Goal: Transaction & Acquisition: Book appointment/travel/reservation

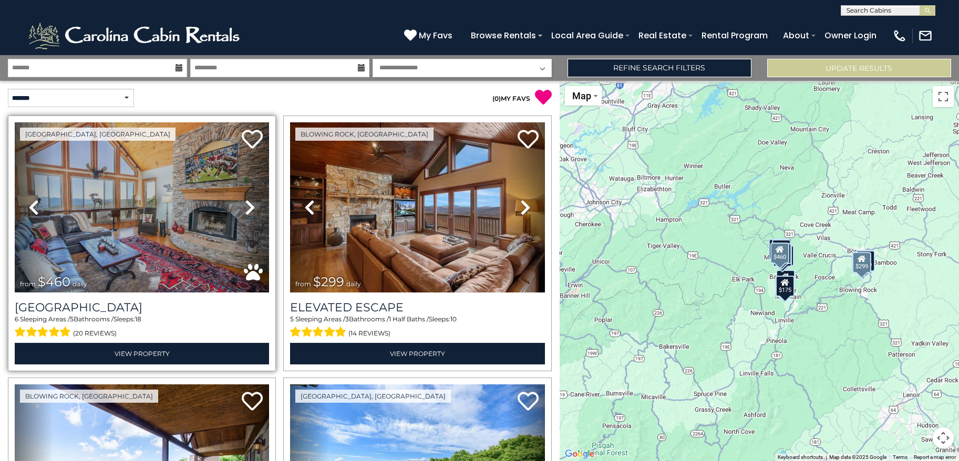
click at [245, 205] on icon at bounding box center [250, 207] width 11 height 17
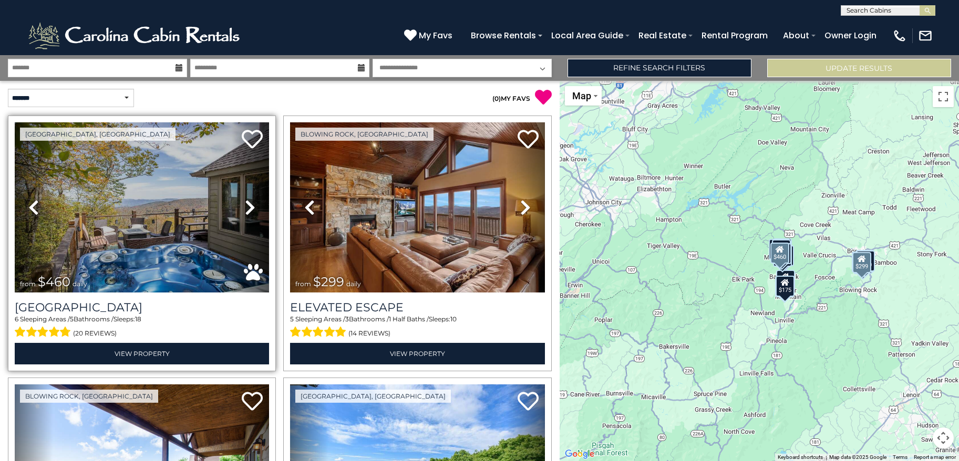
click at [245, 205] on icon at bounding box center [250, 207] width 11 height 17
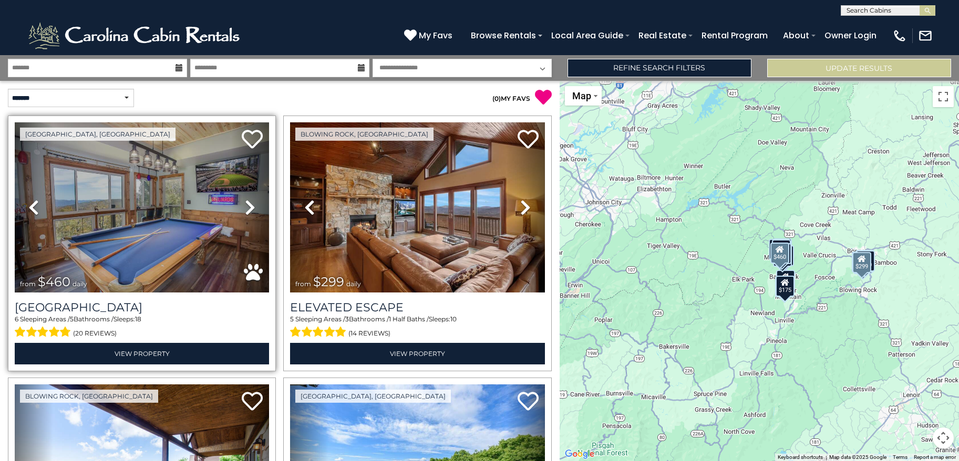
click at [245, 205] on icon at bounding box center [250, 207] width 11 height 17
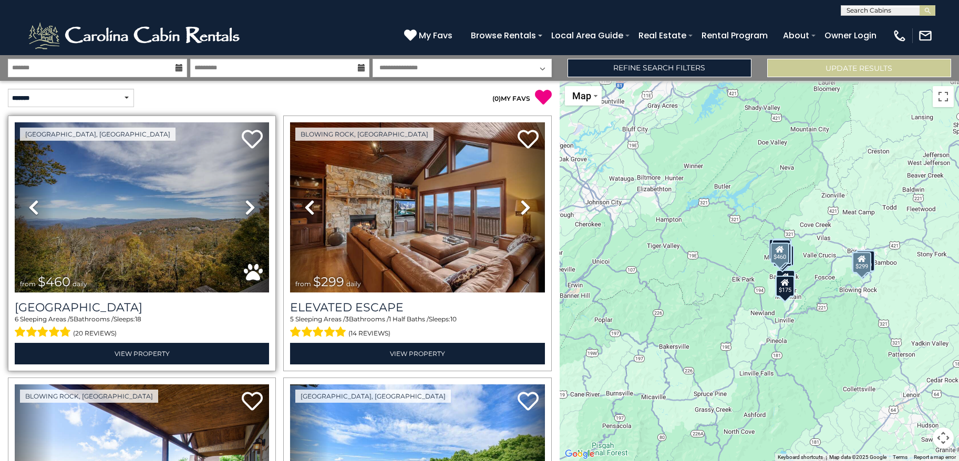
click at [245, 205] on icon at bounding box center [250, 207] width 11 height 17
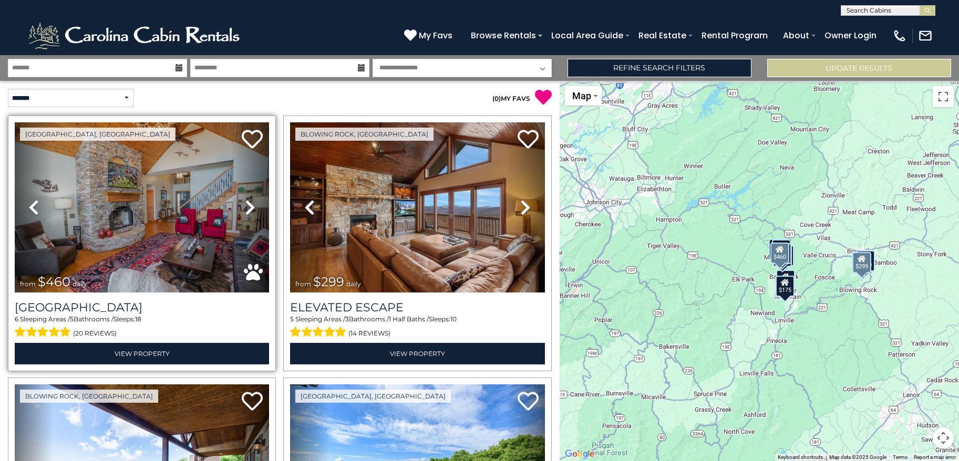
click at [245, 205] on icon at bounding box center [250, 207] width 11 height 17
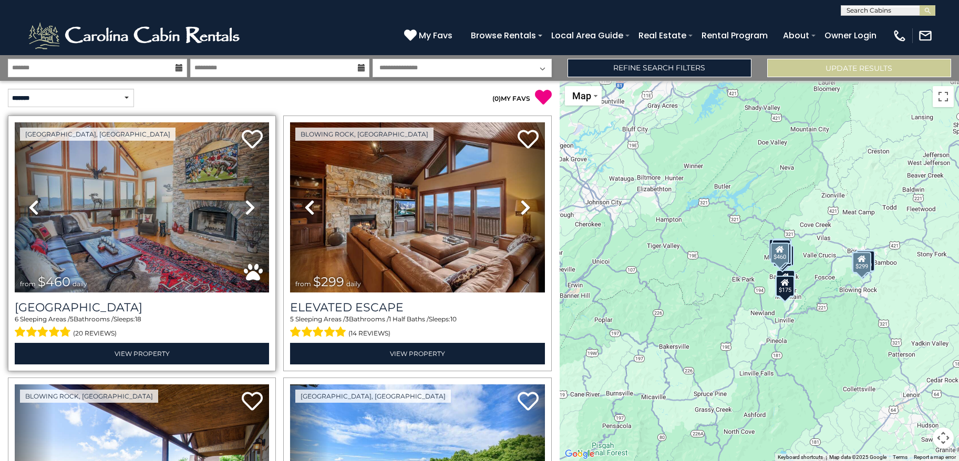
click at [245, 205] on icon at bounding box center [250, 207] width 11 height 17
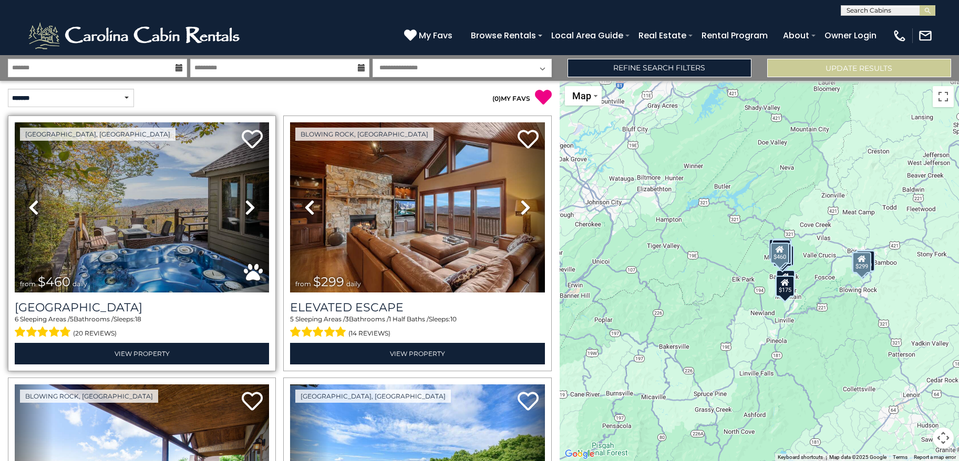
click at [245, 205] on icon at bounding box center [250, 207] width 11 height 17
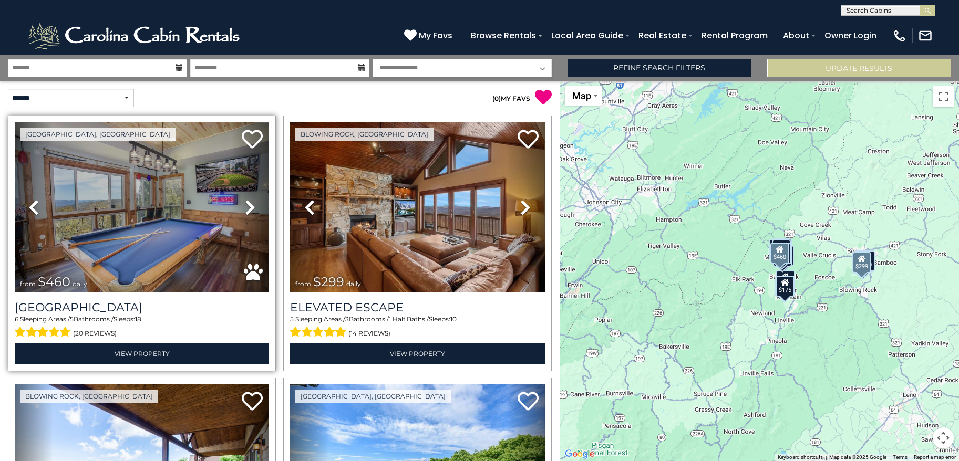
click at [245, 205] on icon at bounding box center [250, 207] width 11 height 17
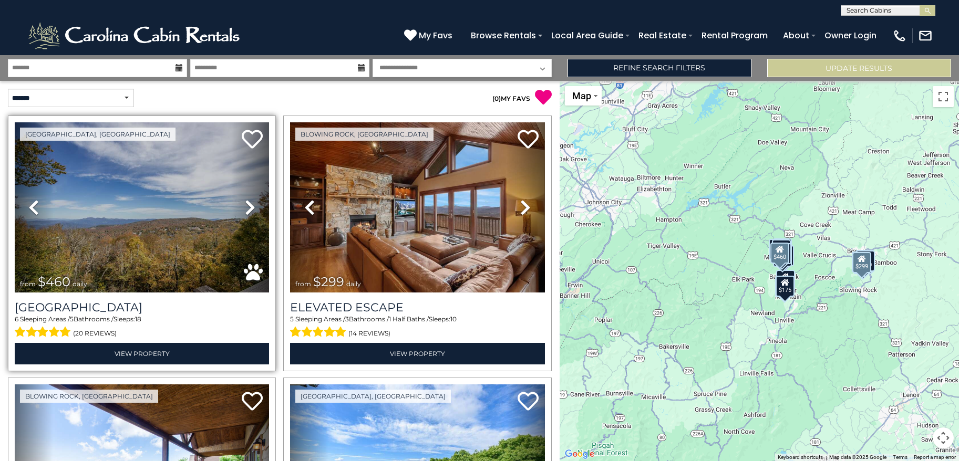
click at [245, 205] on icon at bounding box center [250, 207] width 11 height 17
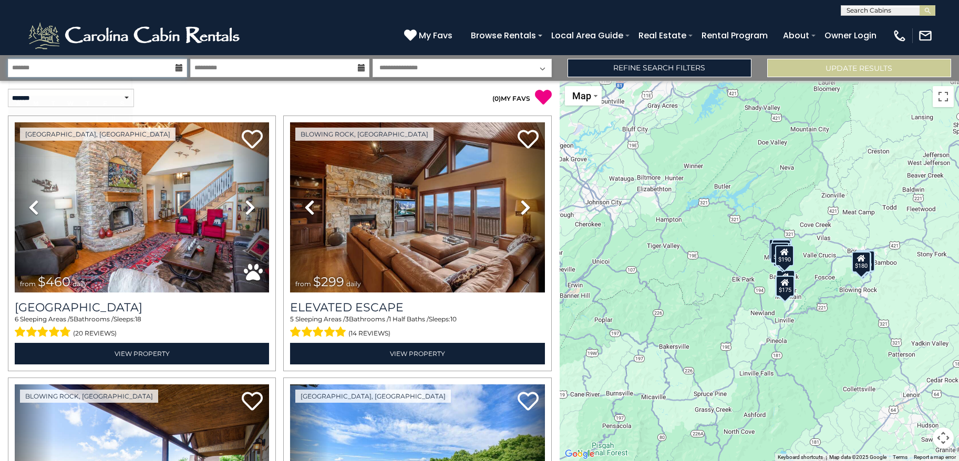
click at [81, 64] on input "text" at bounding box center [97, 68] width 179 height 18
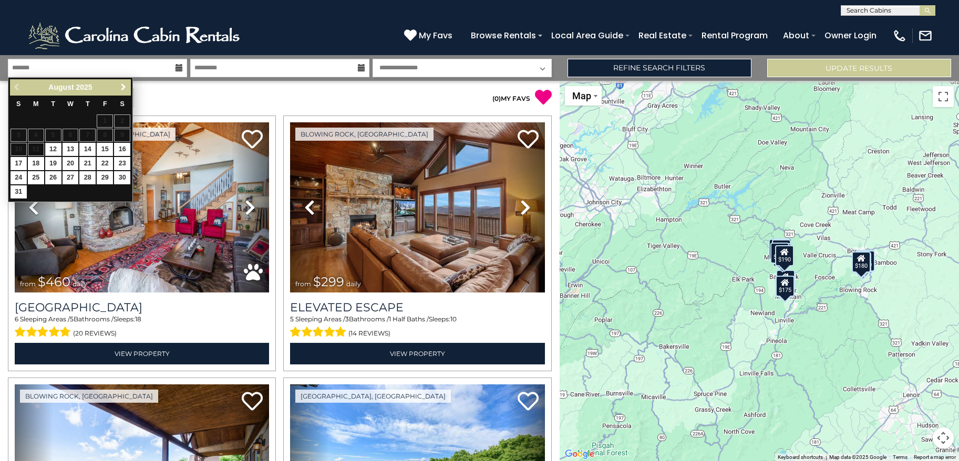
click at [126, 89] on span "Next" at bounding box center [123, 87] width 8 height 8
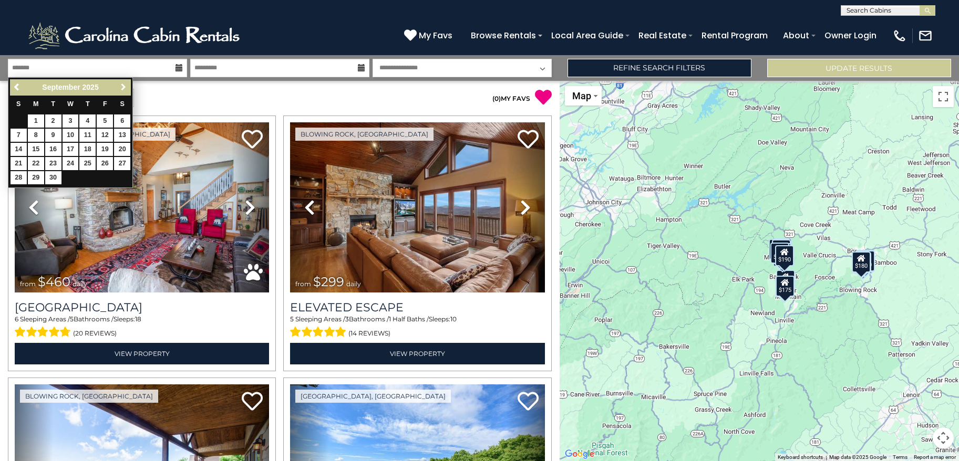
click at [126, 89] on span "Next" at bounding box center [123, 87] width 8 height 8
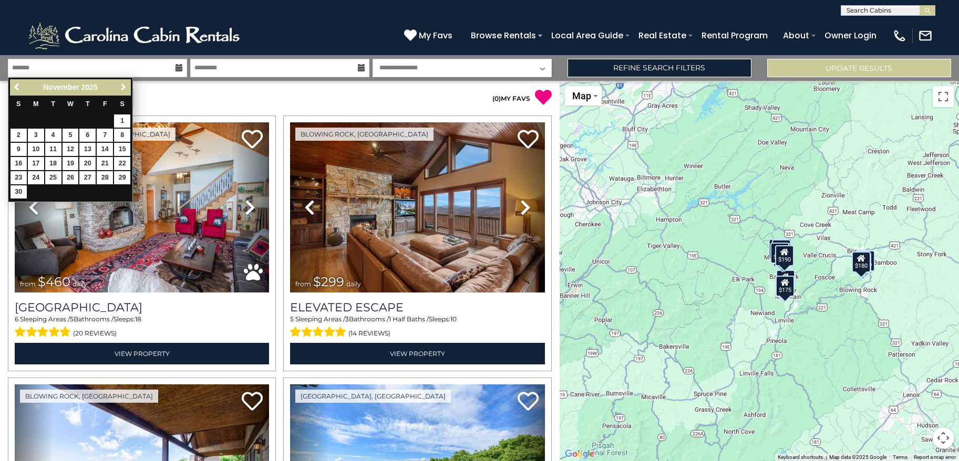
click at [123, 91] on span "Next" at bounding box center [123, 87] width 8 height 8
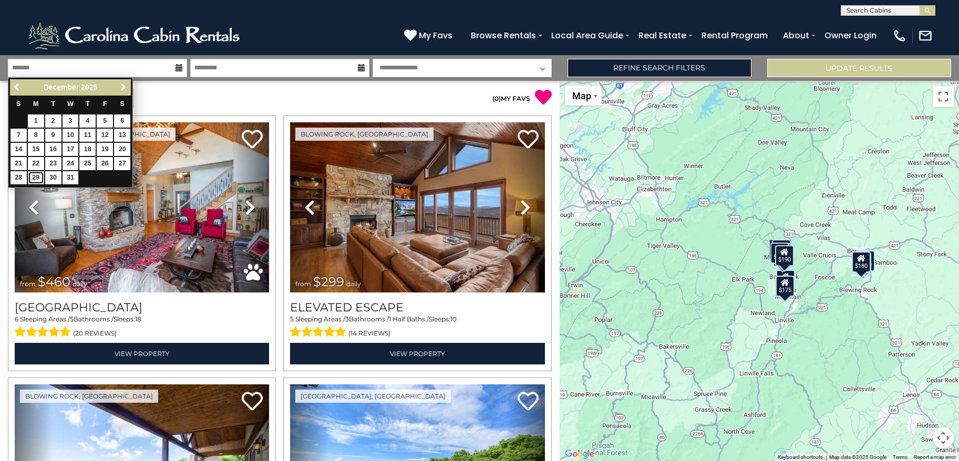
click at [37, 178] on link "29" at bounding box center [36, 177] width 16 height 13
type input "********"
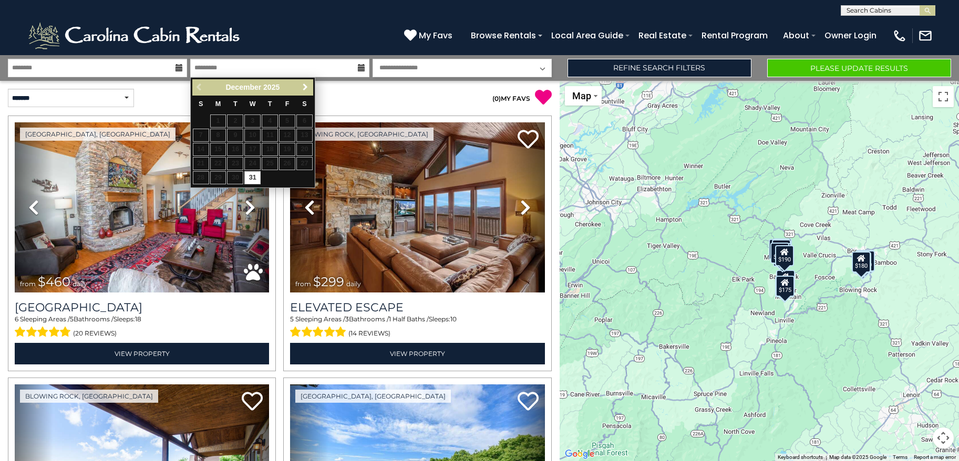
click at [304, 87] on span "Next" at bounding box center [305, 87] width 8 height 8
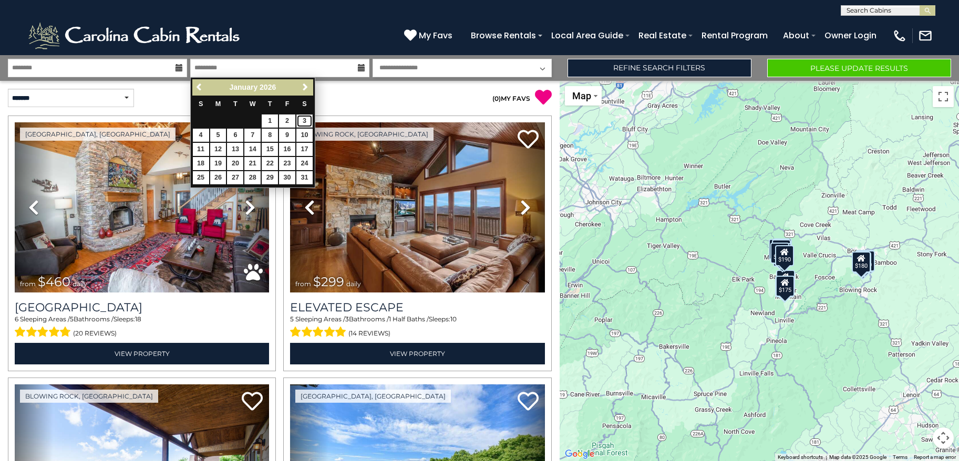
click at [301, 120] on link "3" at bounding box center [304, 121] width 16 height 13
type input "******"
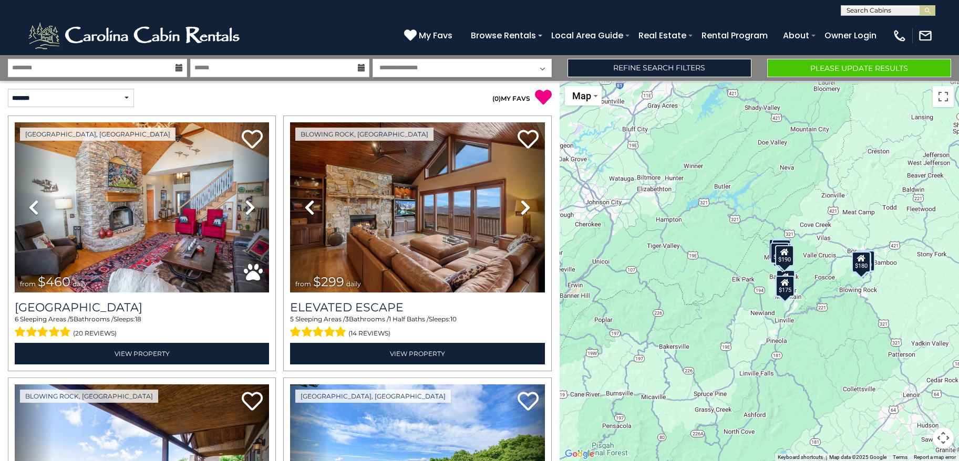
click at [518, 63] on select "**********" at bounding box center [461, 68] width 179 height 18
select select "*"
click at [372, 59] on select "**********" at bounding box center [461, 68] width 179 height 18
click at [802, 67] on button "Please Update Results" at bounding box center [859, 68] width 184 height 18
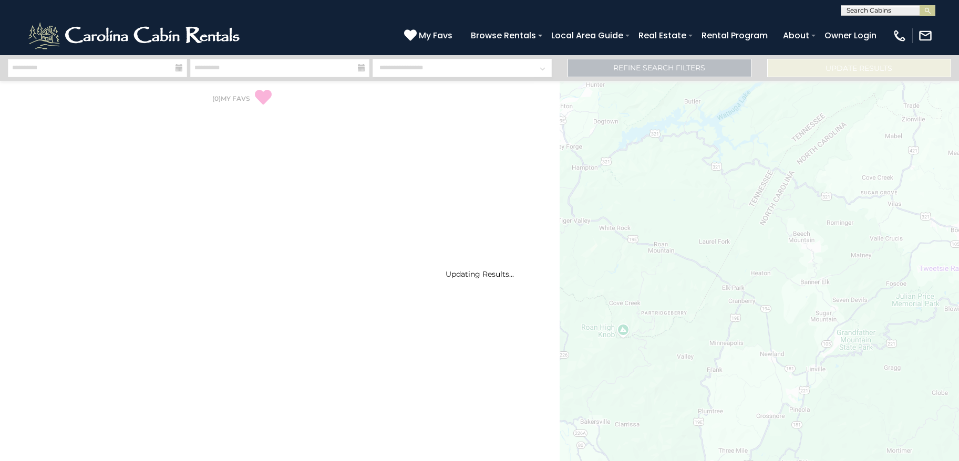
select select "*"
